Goal: Information Seeking & Learning: Learn about a topic

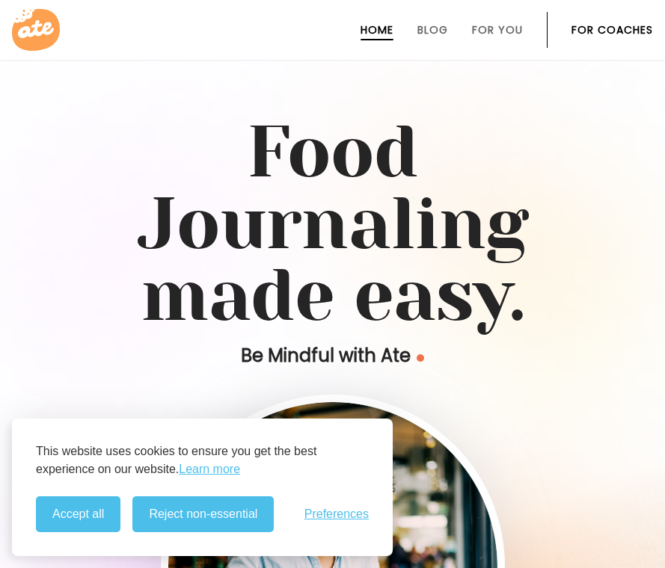
scroll to position [79, 0]
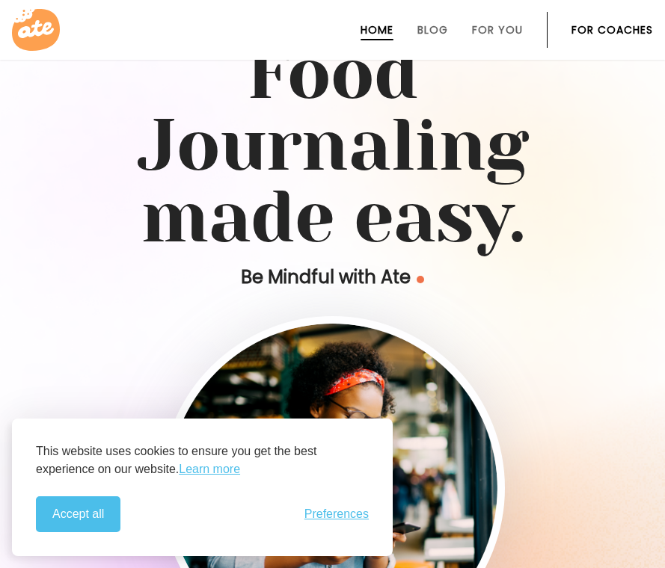
click at [494, 331] on img at bounding box center [332, 488] width 329 height 329
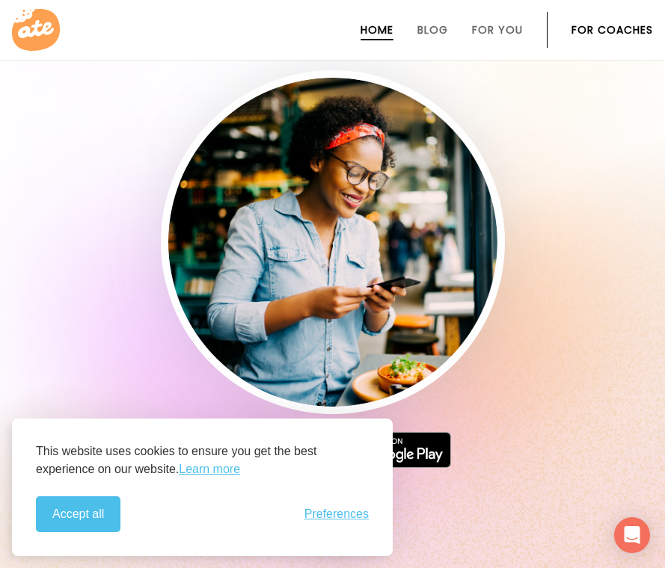
scroll to position [445, 0]
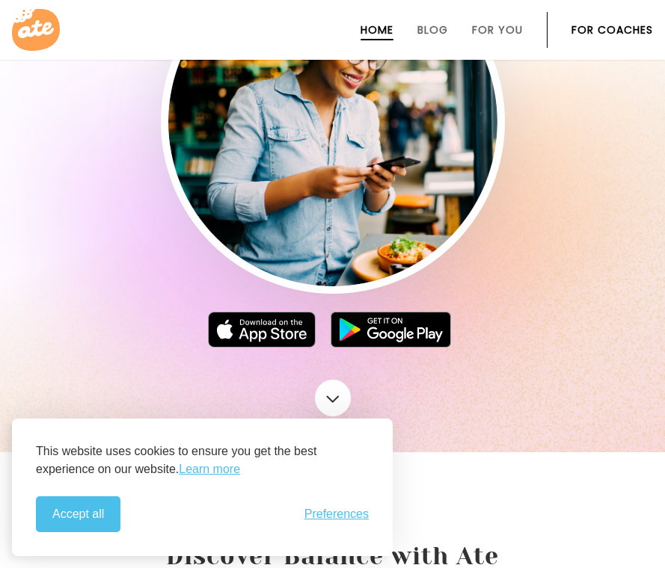
click at [165, 522] on div "Accept all Reject non-essential Preferences" at bounding box center [202, 515] width 333 height 36
click at [94, 507] on button "Accept all" at bounding box center [78, 515] width 85 height 36
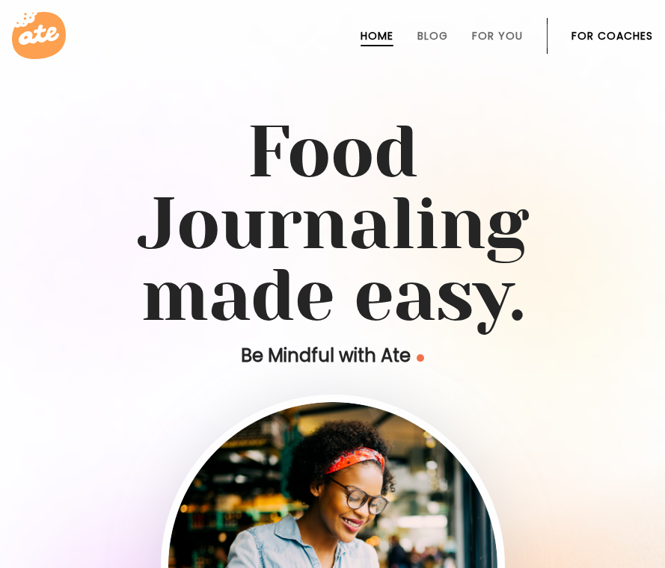
scroll to position [0, 0]
click at [472, 36] on link "For You" at bounding box center [497, 36] width 51 height 12
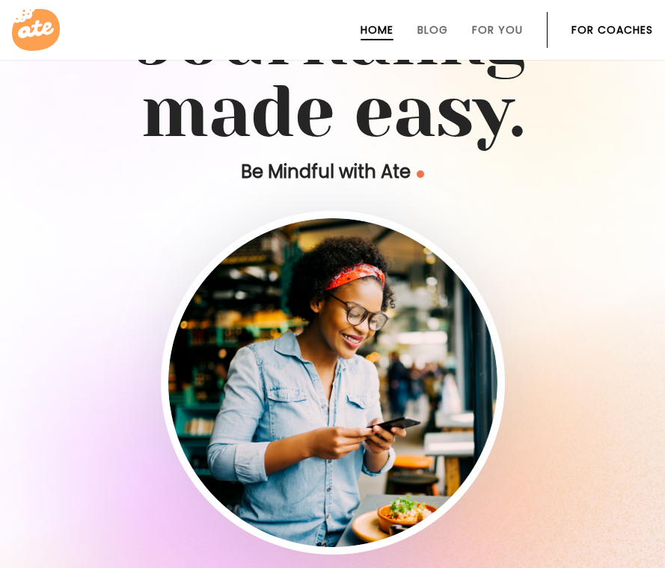
scroll to position [185, 0]
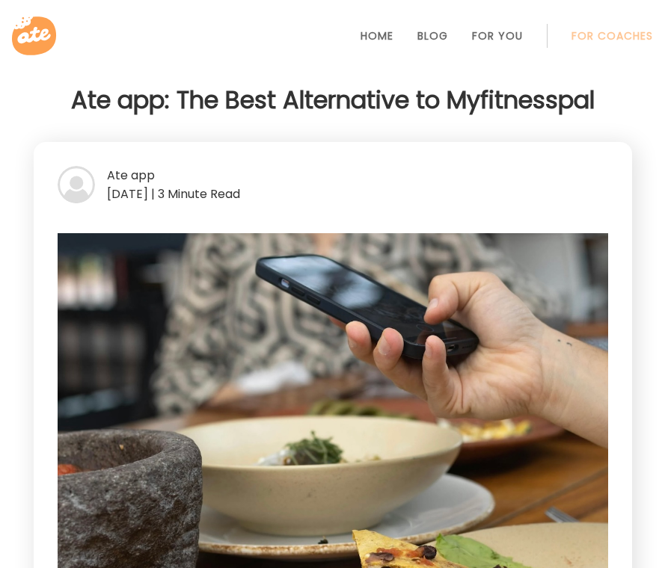
click at [21, 45] on icon at bounding box center [34, 35] width 44 height 39
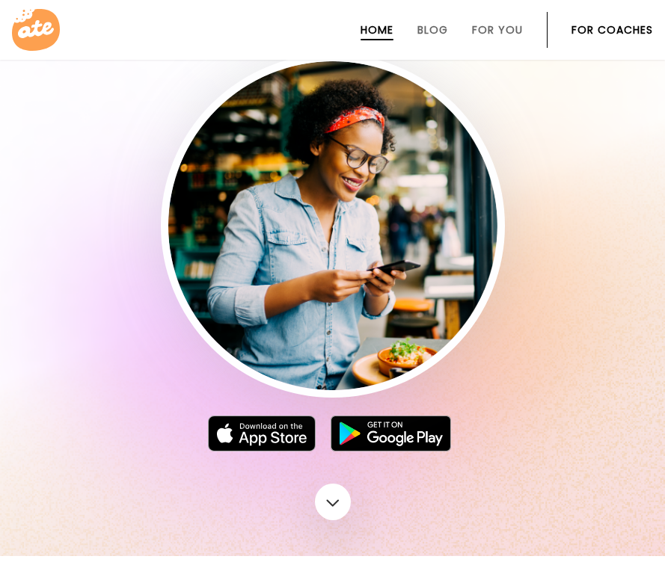
scroll to position [378, 0]
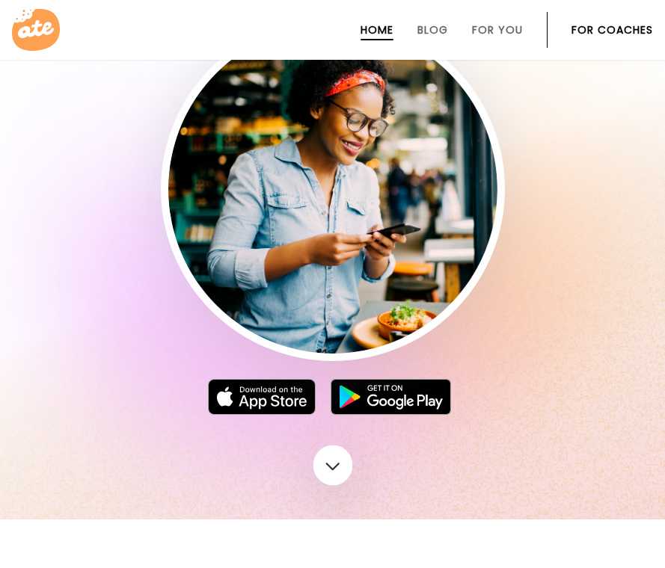
click at [339, 472] on link at bounding box center [333, 466] width 40 height 40
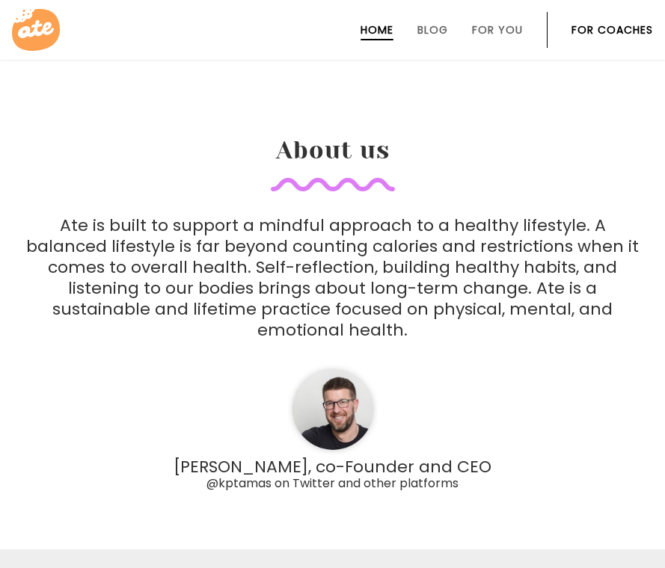
scroll to position [4399, 0]
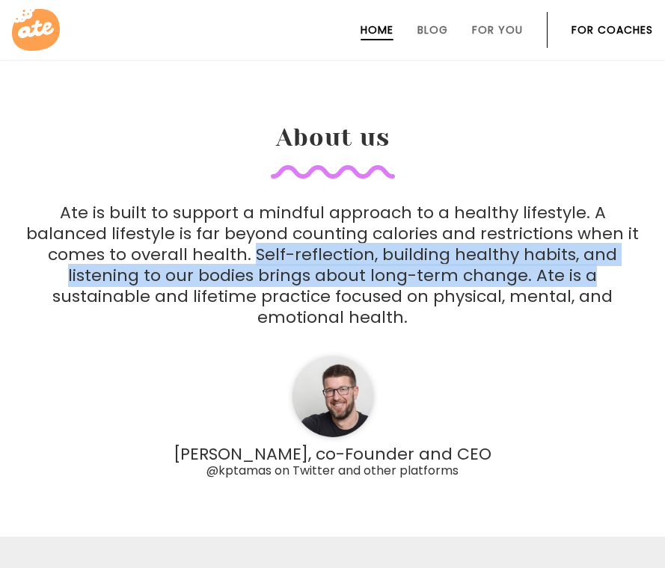
drag, startPoint x: 257, startPoint y: 228, endPoint x: 589, endPoint y: 249, distance: 332.7
click at [589, 249] on p "Ate is built to support a mindful approach to a healthy lifestyle. A balanced l…" at bounding box center [332, 266] width 613 height 126
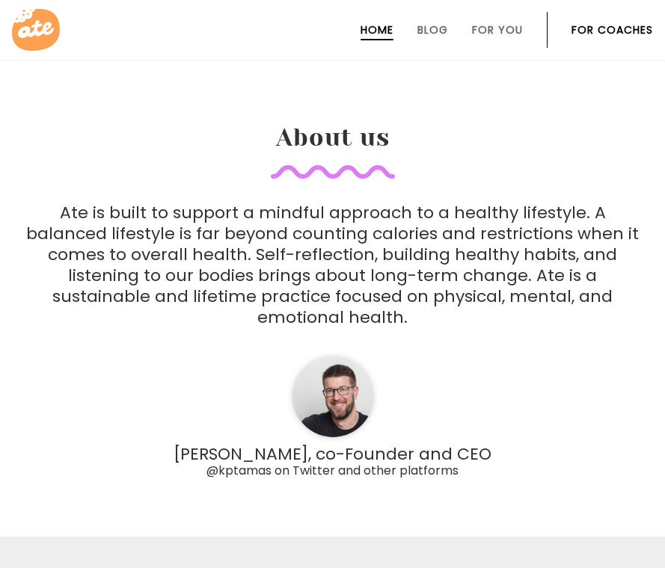
click at [577, 277] on p "Ate is built to support a mindful approach to a healthy lifestyle. A balanced l…" at bounding box center [332, 266] width 613 height 126
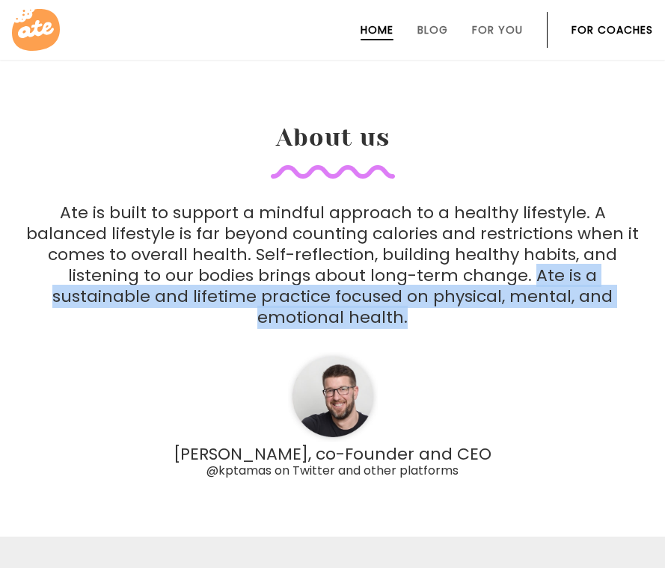
drag, startPoint x: 529, startPoint y: 254, endPoint x: 536, endPoint y: 290, distance: 36.5
click at [536, 292] on p "Ate is built to support a mindful approach to a healthy lifestyle. A balanced l…" at bounding box center [332, 266] width 613 height 126
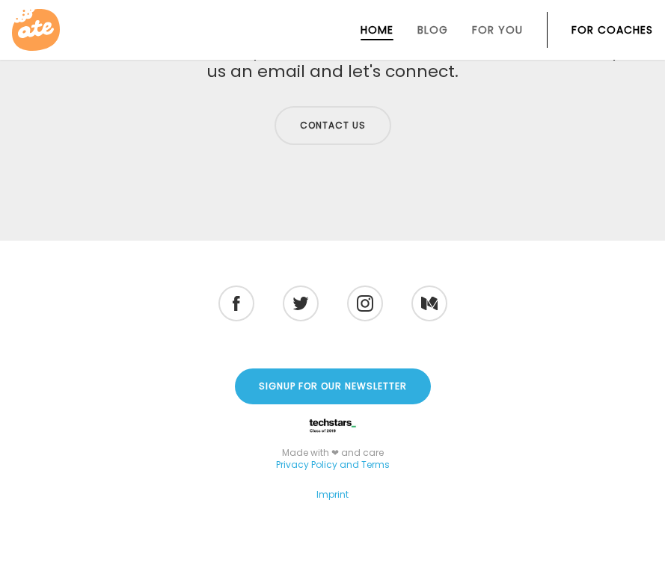
scroll to position [5106, 0]
